Goal: Book appointment/travel/reservation

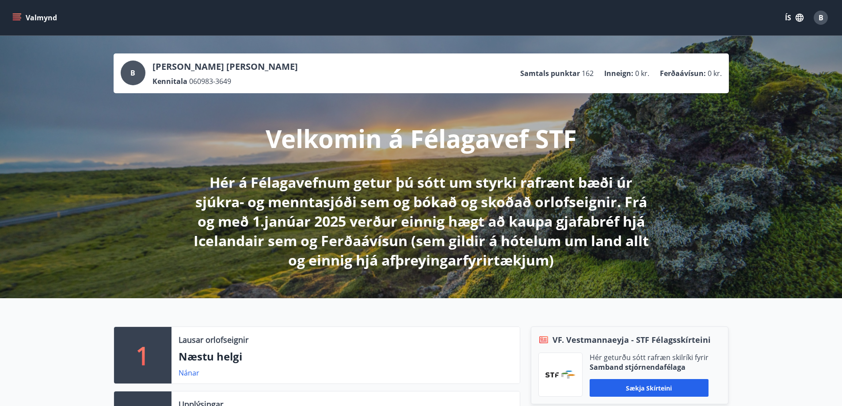
click at [23, 18] on button "Valmynd" at bounding box center [36, 18] width 50 height 16
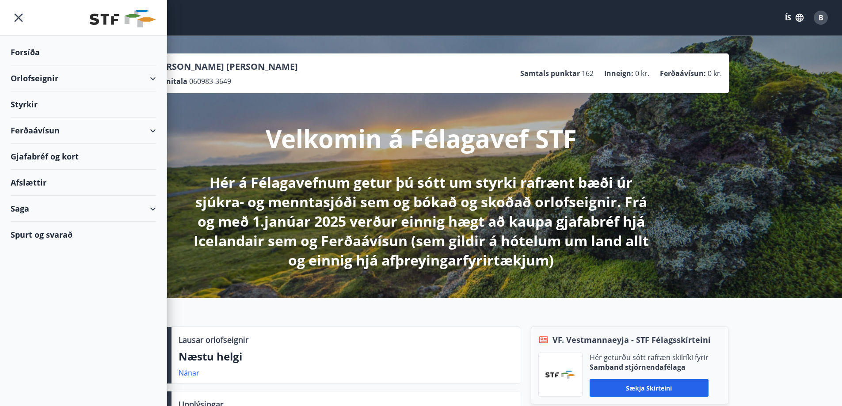
click at [23, 18] on button "Valmynd" at bounding box center [36, 18] width 50 height 16
click at [65, 79] on div "Orlofseignir" at bounding box center [83, 78] width 145 height 26
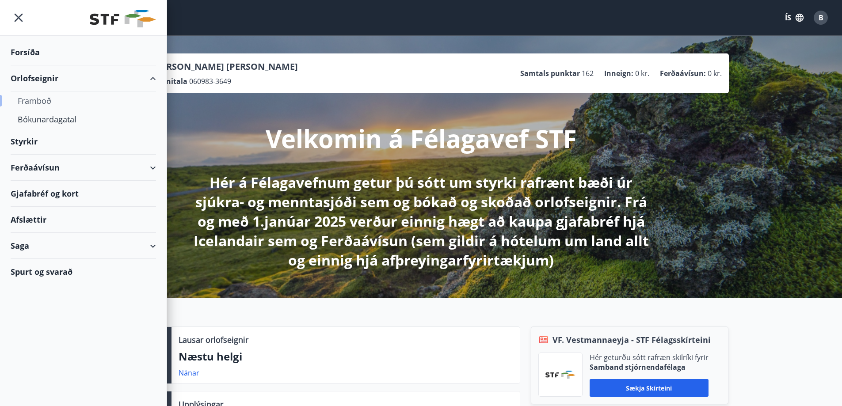
click at [50, 99] on div "Framboð" at bounding box center [83, 101] width 131 height 19
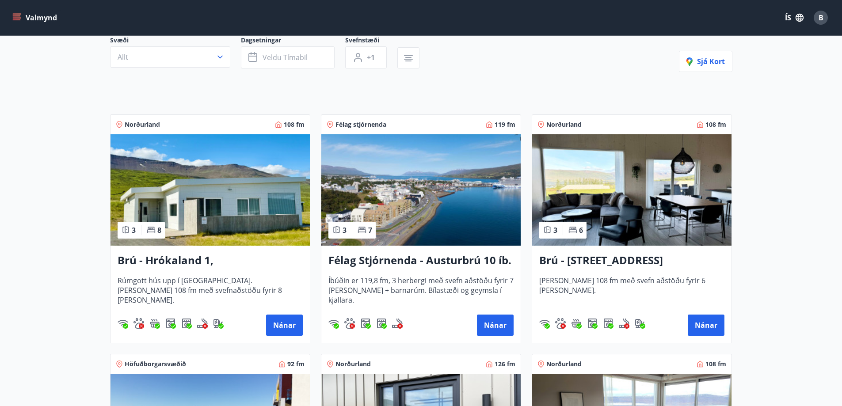
scroll to position [44, 0]
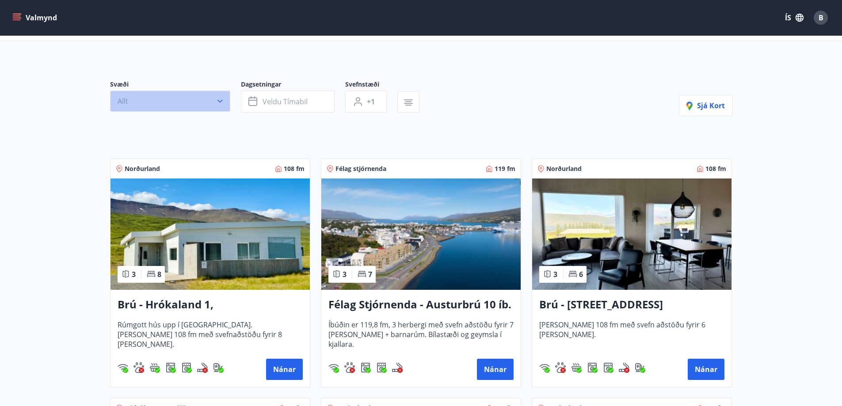
click at [215, 106] on button "Allt" at bounding box center [170, 101] width 120 height 21
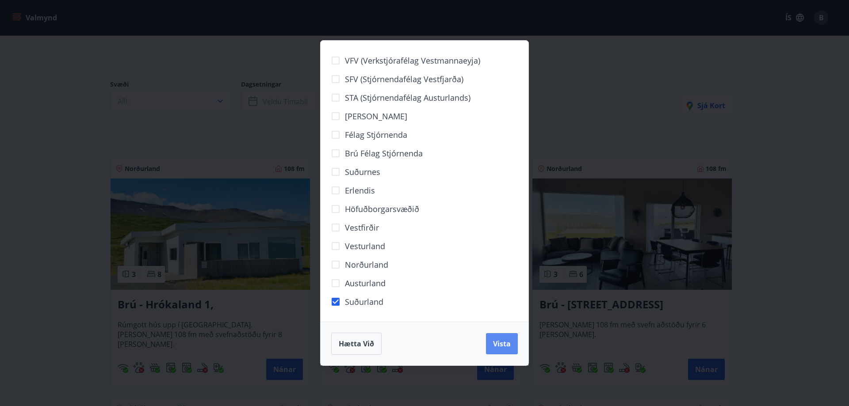
click at [492, 344] on button "Vista" at bounding box center [502, 343] width 32 height 21
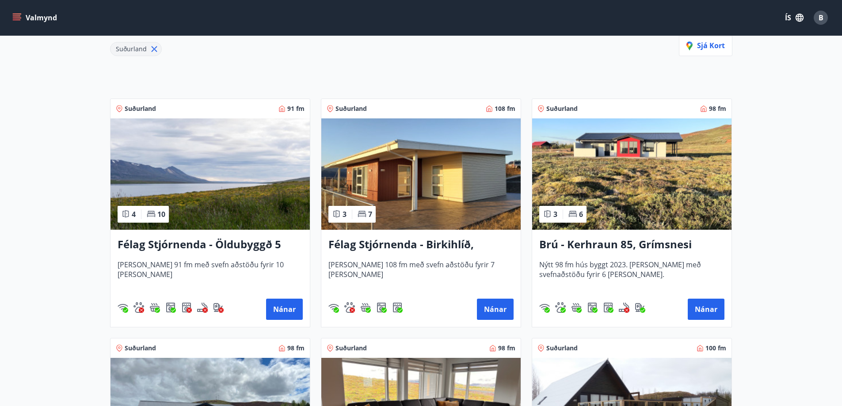
scroll to position [133, 0]
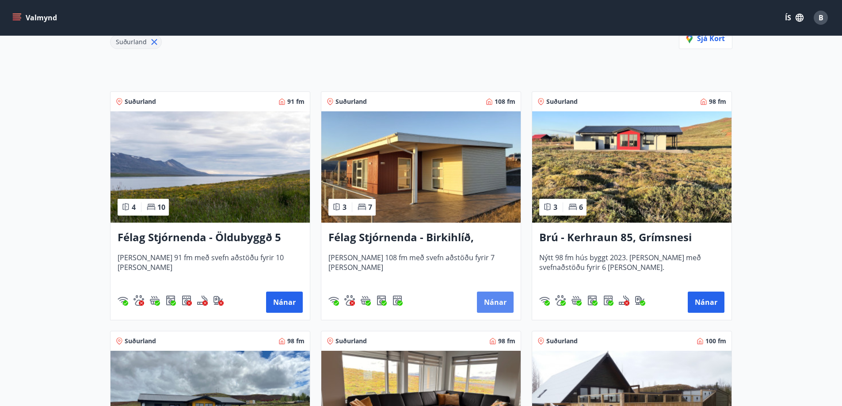
click at [496, 302] on button "Nánar" at bounding box center [495, 302] width 37 height 21
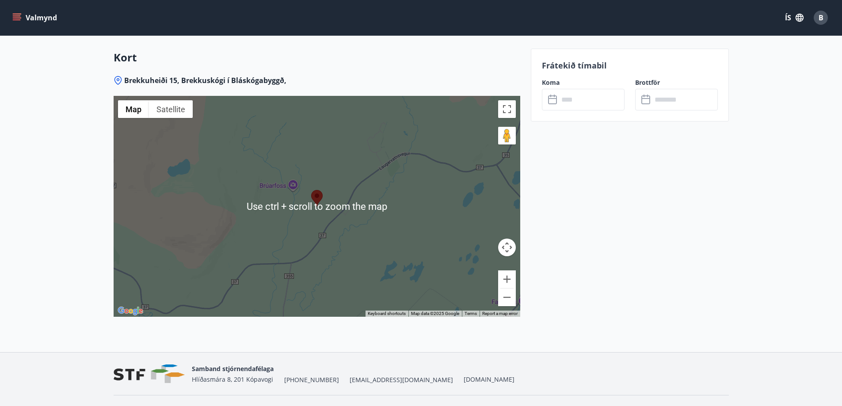
scroll to position [1326, 0]
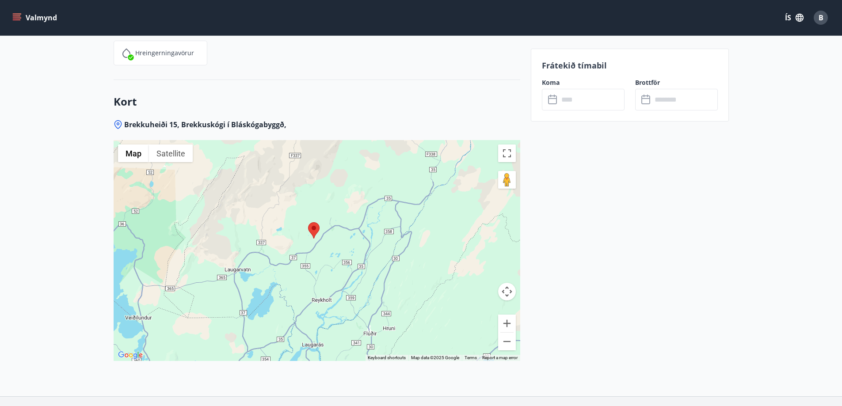
click at [577, 97] on input "text" at bounding box center [592, 100] width 66 height 22
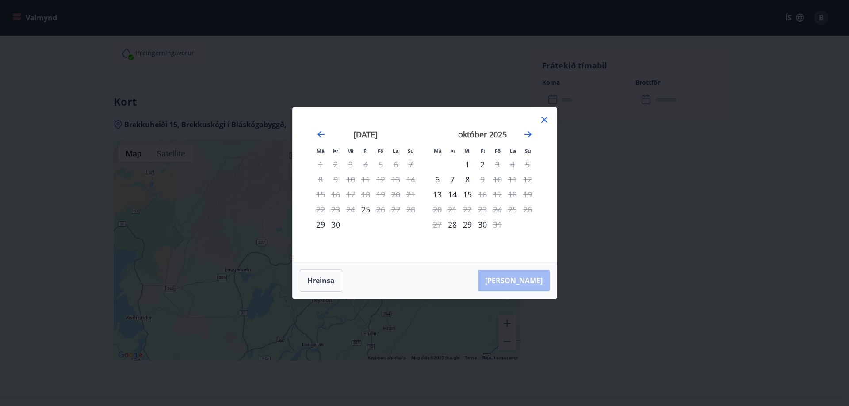
click at [541, 120] on icon at bounding box center [544, 120] width 11 height 11
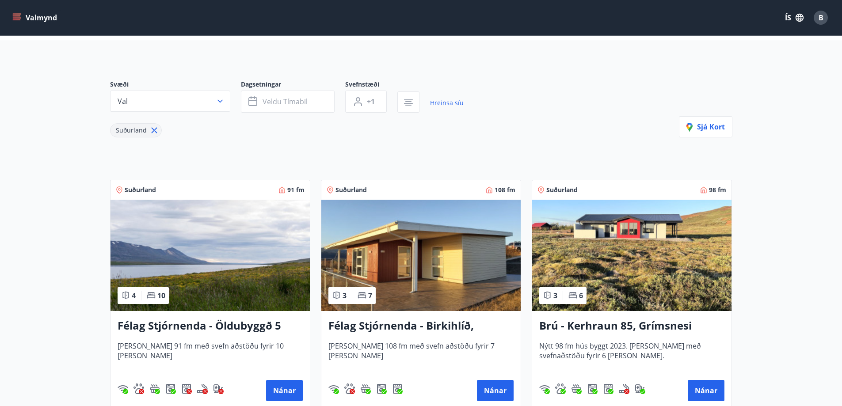
scroll to position [88, 0]
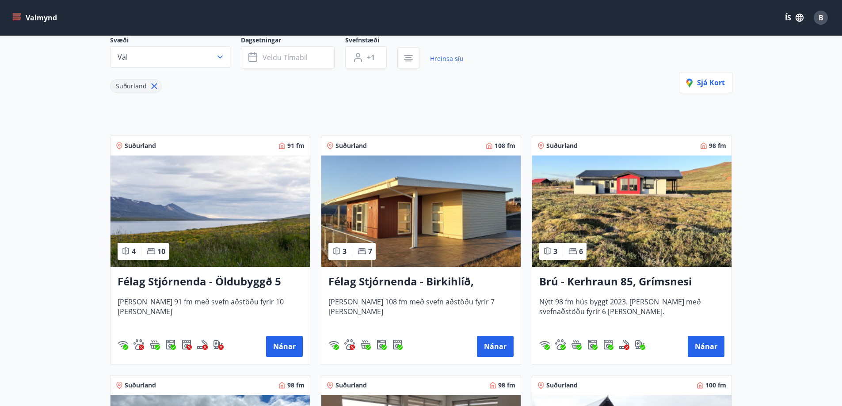
click at [616, 235] on img at bounding box center [631, 211] width 199 height 111
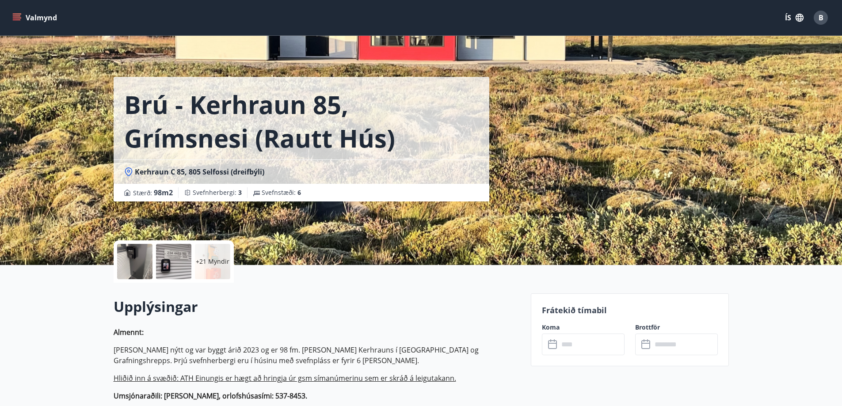
click at [478, 301] on h2 "Upplýsingar" at bounding box center [317, 306] width 407 height 19
click at [571, 346] on input "text" at bounding box center [592, 345] width 66 height 22
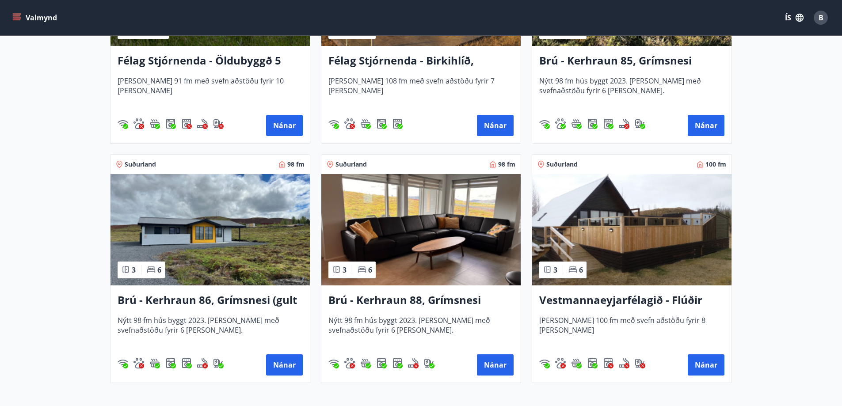
click at [228, 240] on img at bounding box center [210, 229] width 199 height 111
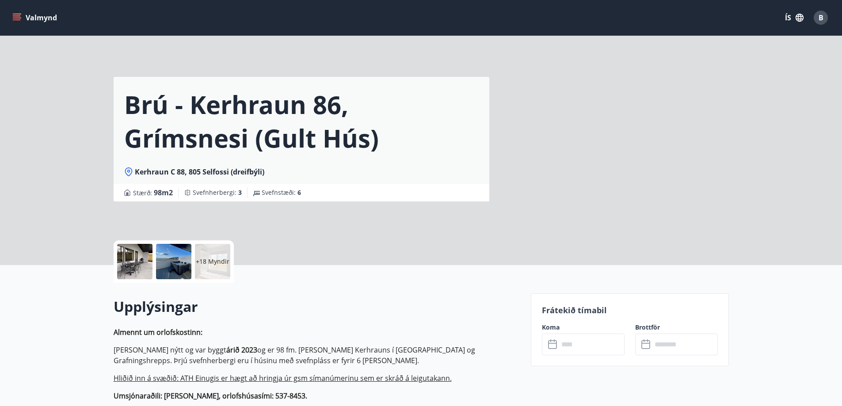
click at [573, 345] on input "text" at bounding box center [592, 345] width 66 height 22
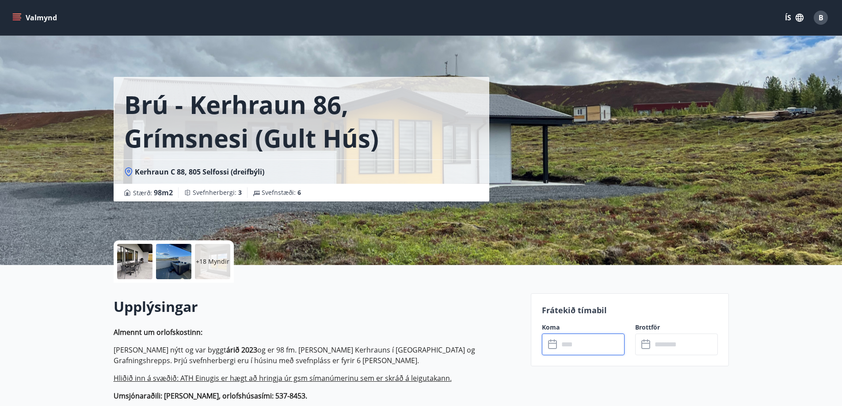
click at [573, 345] on input "text" at bounding box center [592, 345] width 66 height 22
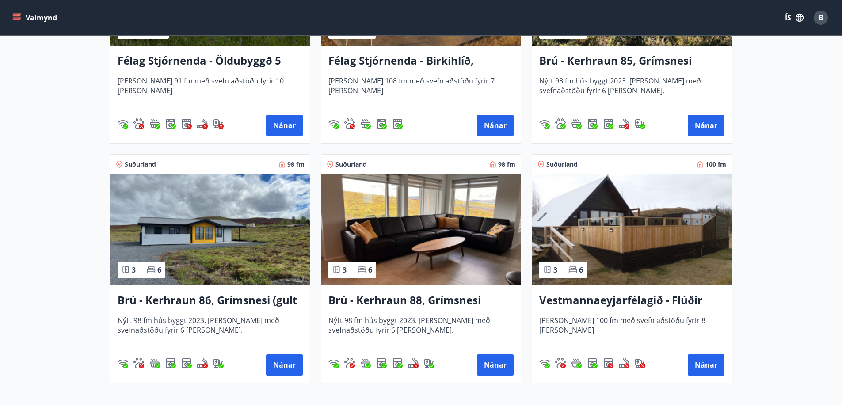
click at [425, 228] on img at bounding box center [420, 229] width 199 height 111
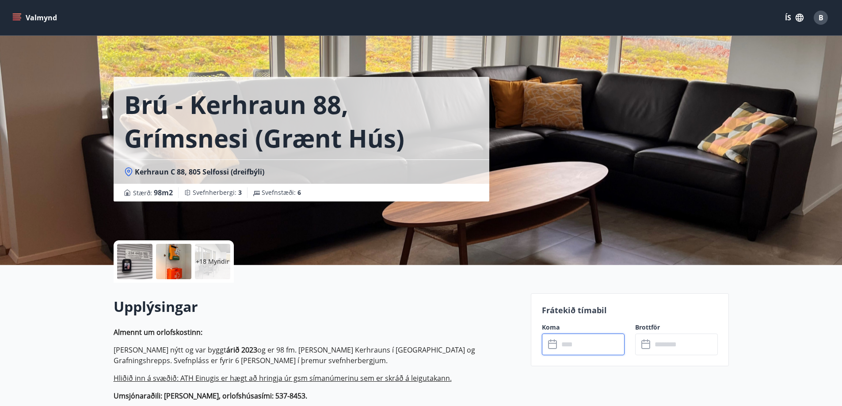
click at [587, 343] on input "text" at bounding box center [592, 345] width 66 height 22
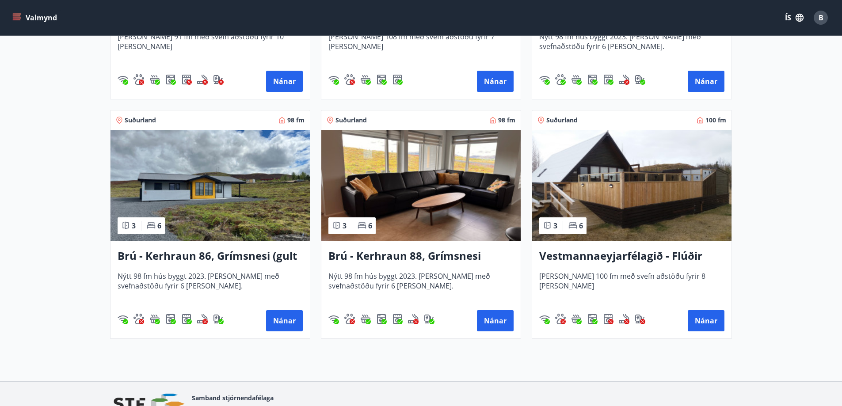
click at [602, 218] on img at bounding box center [631, 185] width 199 height 111
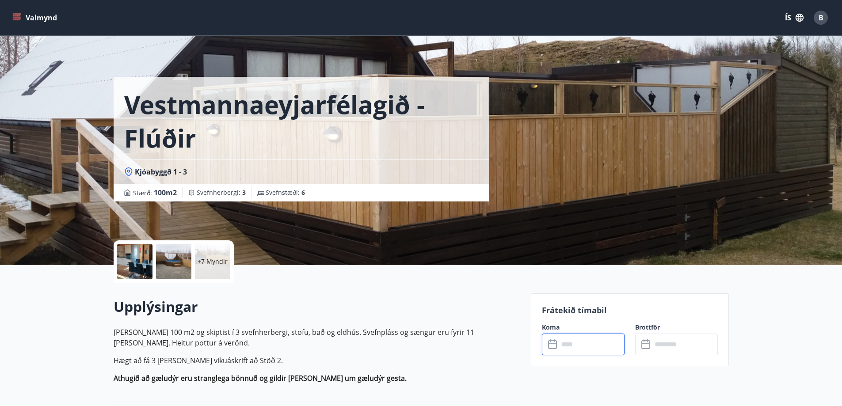
click at [585, 341] on input "text" at bounding box center [592, 345] width 66 height 22
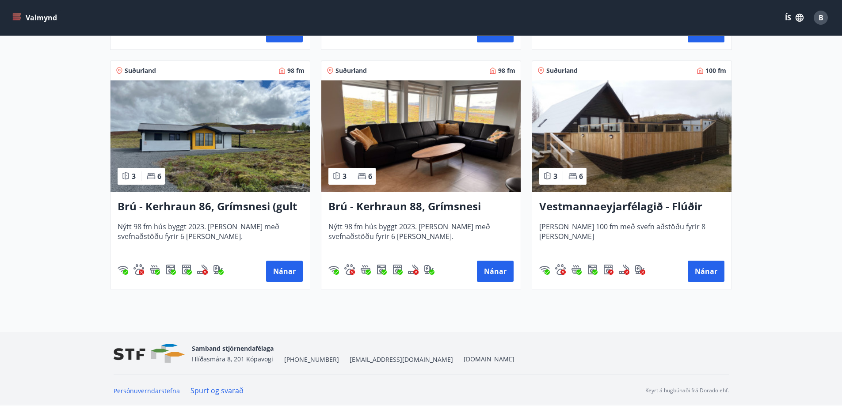
scroll to position [226, 0]
